Goal: Navigation & Orientation: Find specific page/section

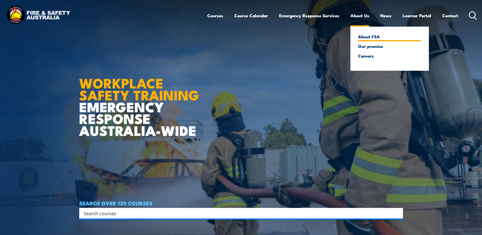
click at [364, 36] on link "About FSA" at bounding box center [389, 36] width 63 height 5
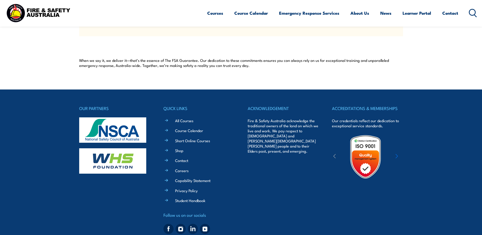
scroll to position [473, 0]
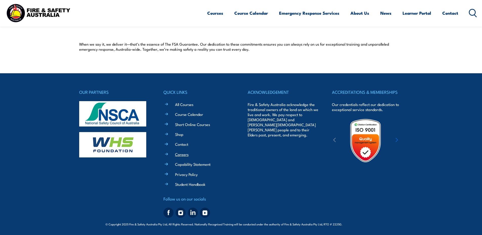
click at [176, 153] on link "Careers" at bounding box center [181, 153] width 13 height 5
